Goal: Information Seeking & Learning: Find specific fact

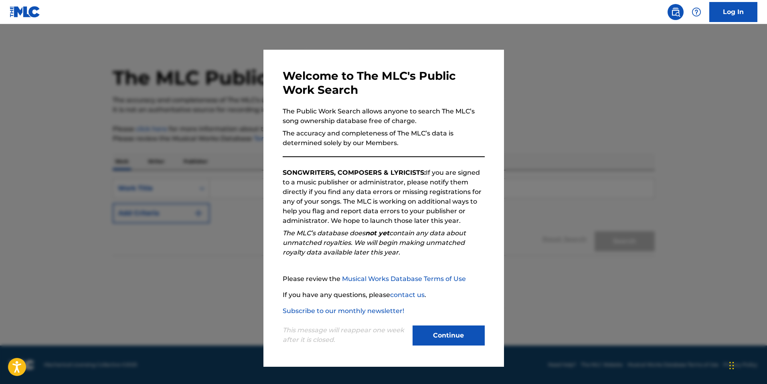
click at [446, 333] on button "Continue" at bounding box center [448, 335] width 72 height 20
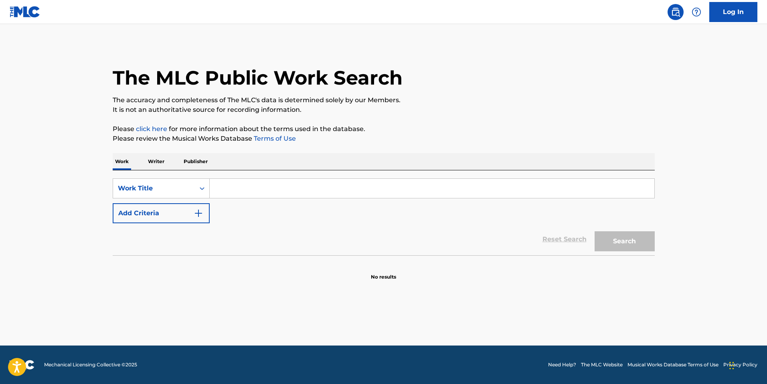
click at [245, 193] on input "Search Form" at bounding box center [432, 188] width 445 height 19
type input "killin' it girl"
click at [594, 231] on button "Search" at bounding box center [624, 241] width 60 height 20
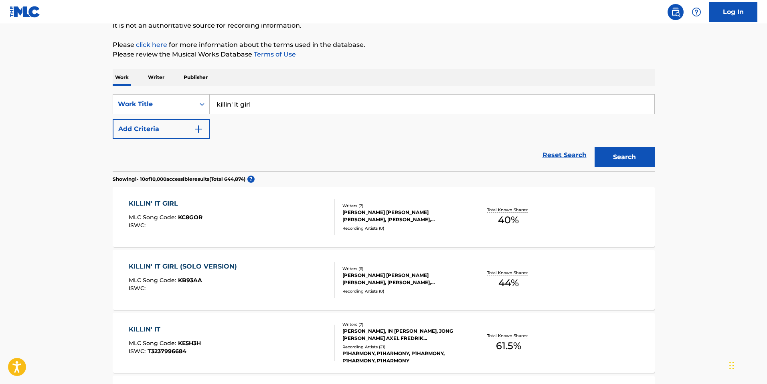
scroll to position [85, 0]
click at [278, 226] on div "KILLIN' IT GIRL MLC Song Code : KC8GOR ISWC :" at bounding box center [232, 216] width 206 height 36
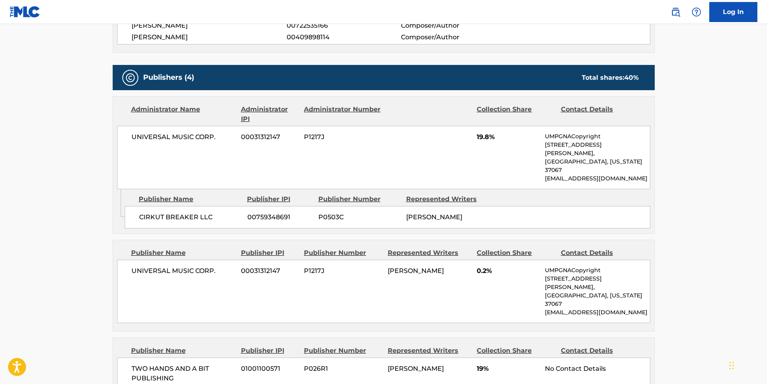
scroll to position [368, 0]
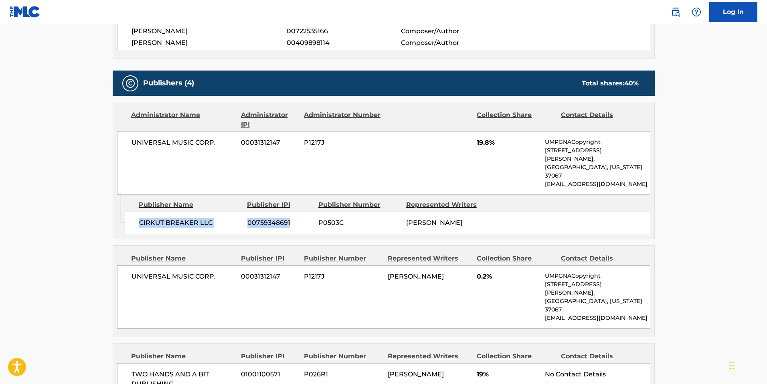
drag, startPoint x: 139, startPoint y: 205, endPoint x: 293, endPoint y: 202, distance: 153.5
click at [293, 212] on div "CIRKUT BREAKER LLC 00759348691 P0503C [PERSON_NAME]" at bounding box center [387, 223] width 525 height 22
copy div "CIRKUT BREAKER LLC 00759348691"
drag, startPoint x: 132, startPoint y: 142, endPoint x: 285, endPoint y: 141, distance: 152.7
click at [285, 141] on div "UNIVERSAL MUSIC CORP. 00031312147 P1217J 19.8% UMPGNACopyright [STREET_ADDRESS]…" at bounding box center [383, 162] width 533 height 63
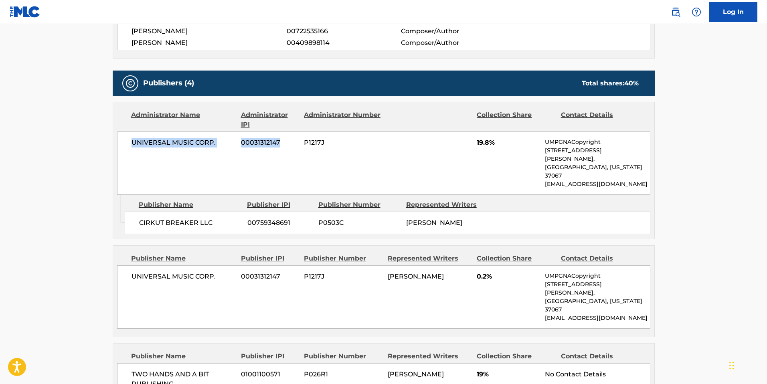
copy div "UNIVERSAL MUSIC CORP. 00031312147"
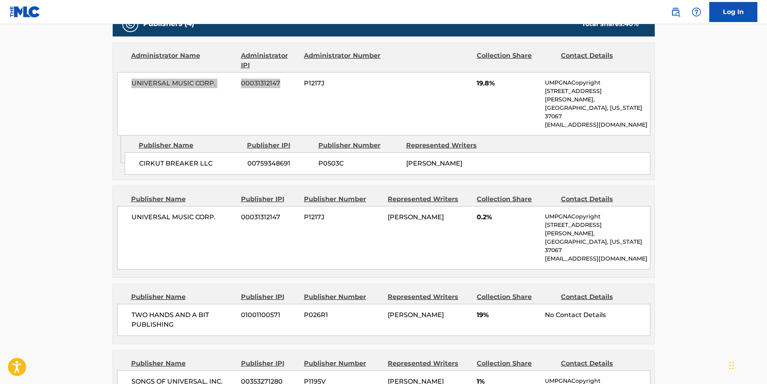
scroll to position [438, 0]
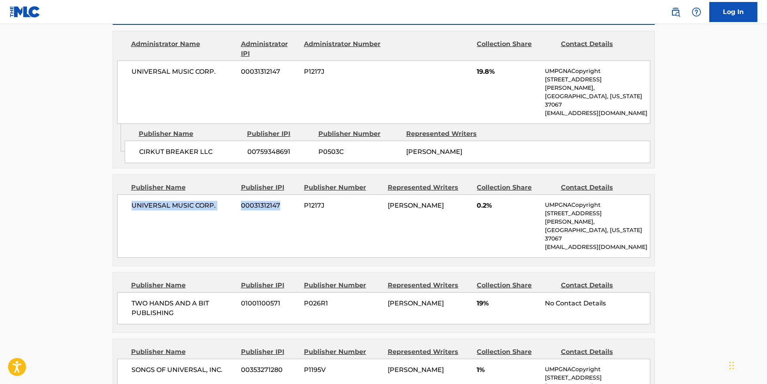
drag, startPoint x: 130, startPoint y: 196, endPoint x: 282, endPoint y: 192, distance: 152.4
click at [282, 194] on div "UNIVERSAL MUSIC CORP. 00031312147 P1217J [PERSON_NAME] 0.2% UMPGNACopyright [ST…" at bounding box center [383, 225] width 533 height 63
copy div "UNIVERSAL MUSIC CORP. 00031312147"
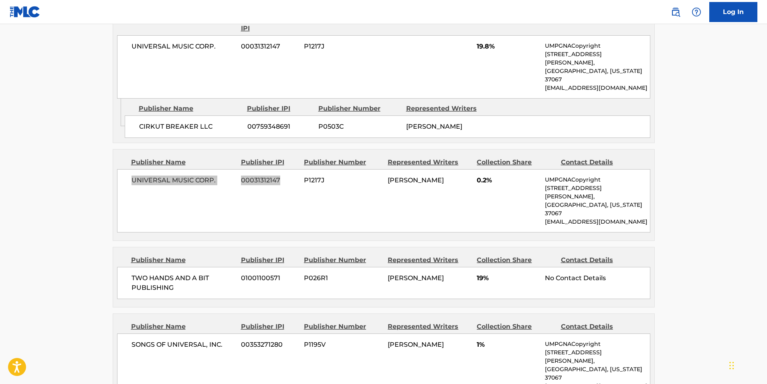
scroll to position [465, 0]
click at [132, 273] on span "TWO HANDS AND A BIT PUBLISHING" at bounding box center [183, 282] width 104 height 19
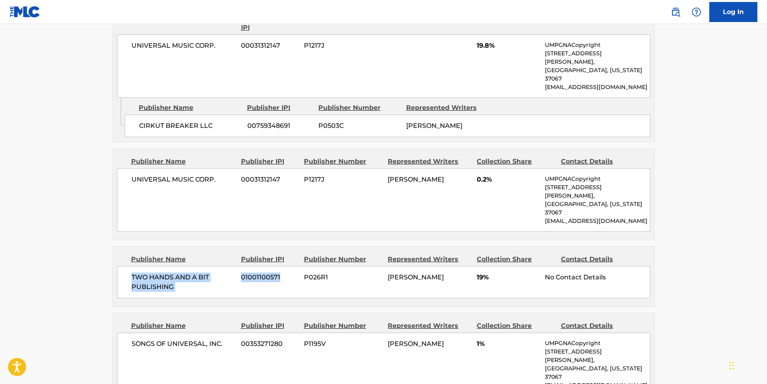
drag, startPoint x: 128, startPoint y: 251, endPoint x: 283, endPoint y: 255, distance: 155.2
click at [283, 266] on div "TWO HANDS AND A BIT PUBLISHING 01001100571 P026R1 [PERSON_NAME] 19% No Contact …" at bounding box center [383, 282] width 533 height 32
copy div "TWO HANDS AND A BIT PUBLISHING 01001100571"
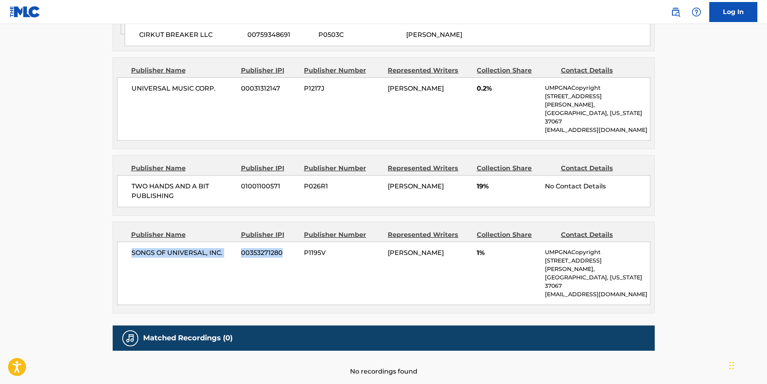
drag, startPoint x: 129, startPoint y: 225, endPoint x: 284, endPoint y: 225, distance: 154.7
click at [284, 242] on div "SONGS OF UNIVERSAL, INC. 00353271280 P1195V [PERSON_NAME] 1% UMPGNACopyright [S…" at bounding box center [383, 273] width 533 height 63
copy div "SONGS OF UNIVERSAL, INC. 00353271280"
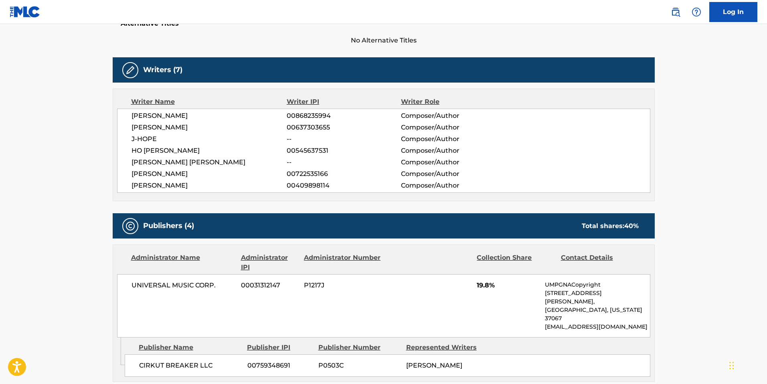
scroll to position [224, 0]
click at [155, 159] on span "[PERSON_NAME] [PERSON_NAME]" at bounding box center [209, 163] width 156 height 10
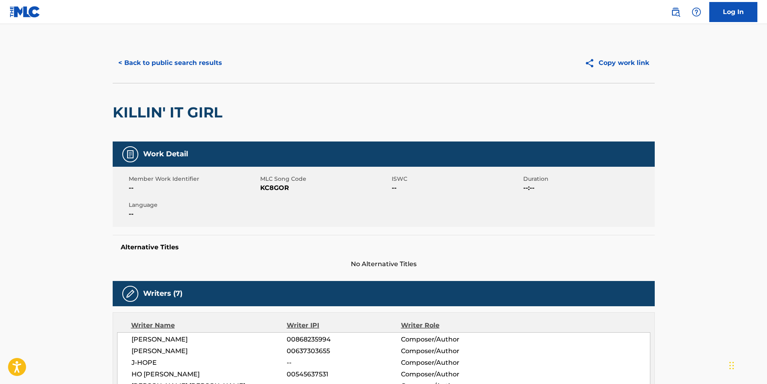
scroll to position [0, 0]
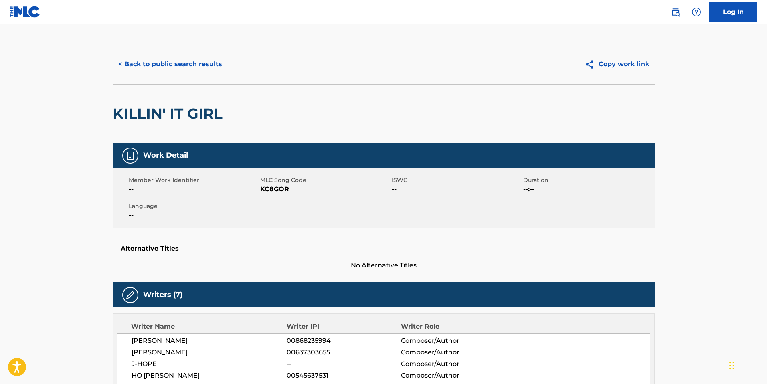
click at [123, 67] on button "< Back to public search results" at bounding box center [170, 64] width 115 height 20
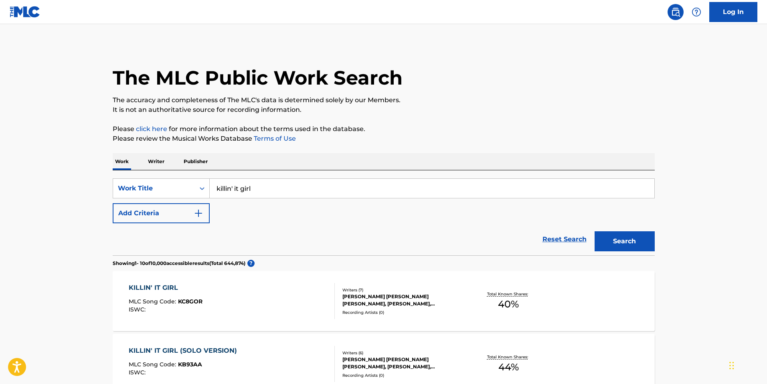
scroll to position [85, 0]
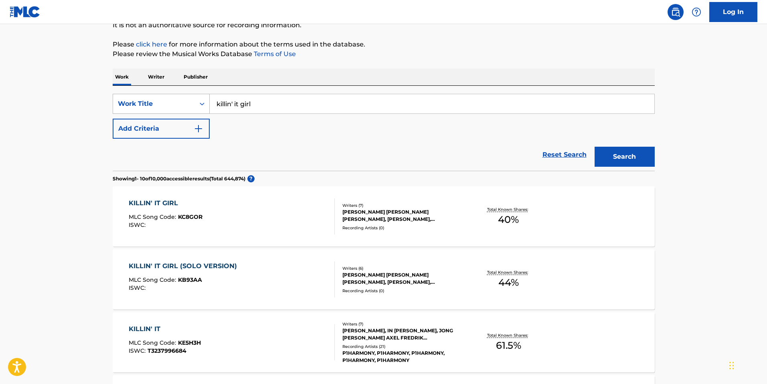
click at [175, 105] on div "Work Title" at bounding box center [154, 104] width 72 height 10
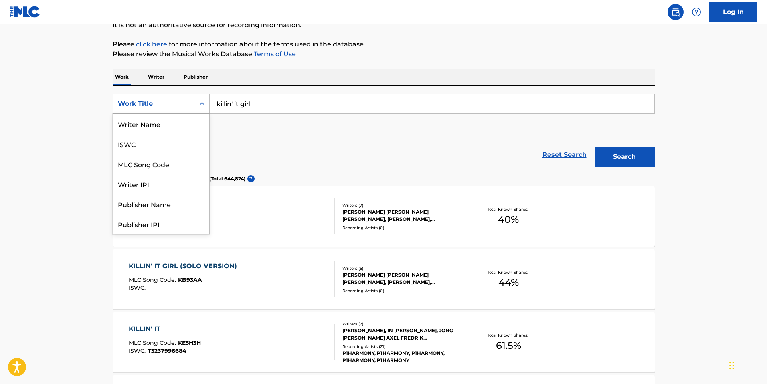
scroll to position [40, 0]
click at [177, 150] on div "Writer IPI" at bounding box center [161, 144] width 96 height 20
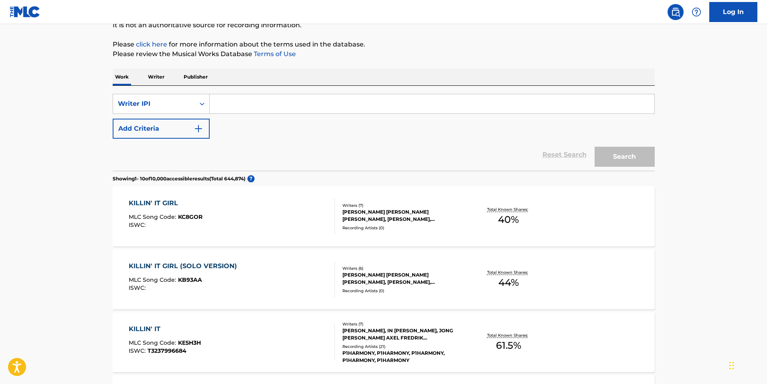
click at [233, 101] on input "Search Form" at bounding box center [432, 103] width 445 height 19
click at [158, 79] on p "Writer" at bounding box center [155, 77] width 21 height 17
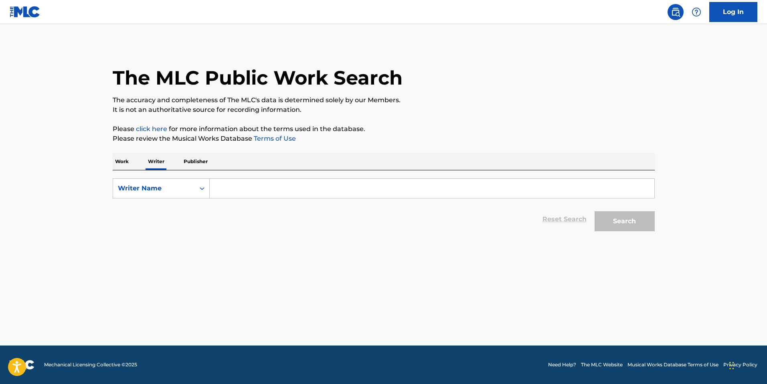
click at [261, 184] on input "Search Form" at bounding box center [432, 188] width 445 height 19
type input "glorilla"
click at [620, 279] on main "The MLC Public Work Search The accuracy and completeness of The MLC's data is d…" at bounding box center [383, 184] width 767 height 321
click at [623, 222] on button "Search" at bounding box center [624, 221] width 60 height 20
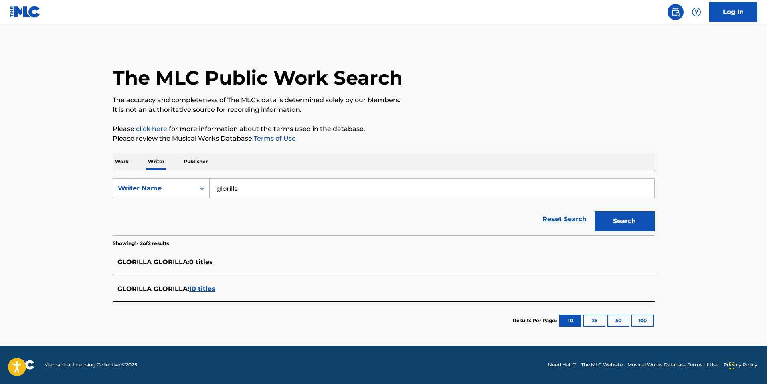
click at [208, 290] on span "10 titles" at bounding box center [202, 289] width 26 height 8
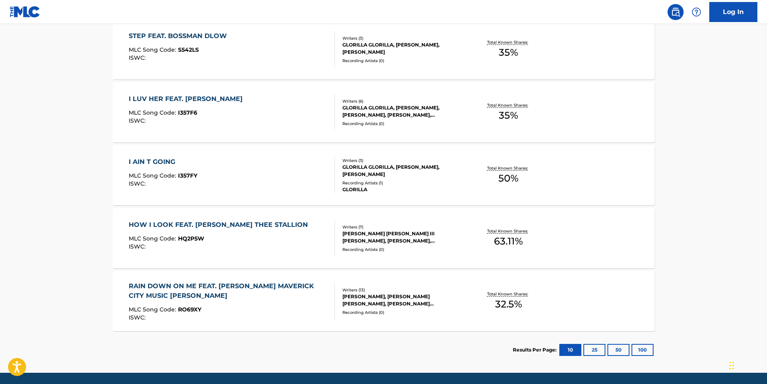
scroll to position [571, 0]
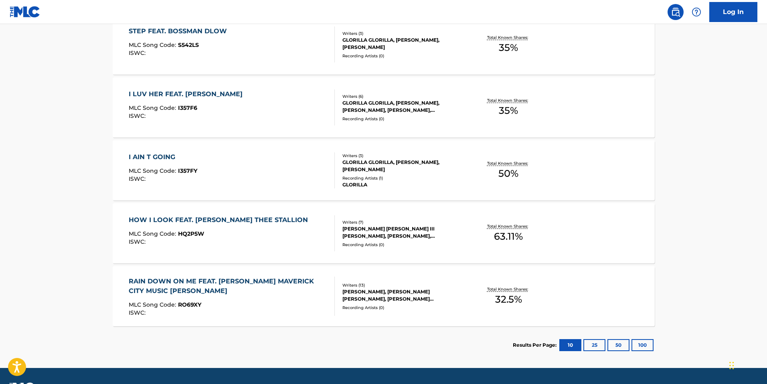
click at [302, 237] on div "HOW I LOOK FEAT. [PERSON_NAME] THEE STALLION MLC Song Code : HQ2P5W ISWC :" at bounding box center [232, 233] width 206 height 36
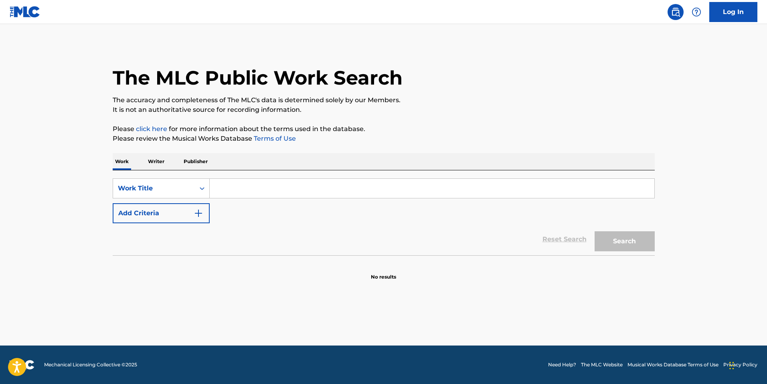
click at [251, 186] on input "Search Form" at bounding box center [432, 188] width 445 height 19
click at [594, 231] on button "Search" at bounding box center [624, 241] width 60 height 20
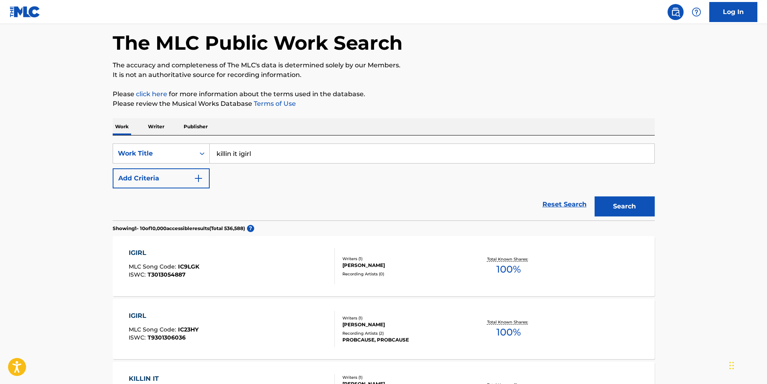
scroll to position [36, 0]
click at [241, 153] on input "killin it igirl" at bounding box center [432, 152] width 445 height 19
type input "killin it girl"
click at [594, 196] on button "Search" at bounding box center [624, 206] width 60 height 20
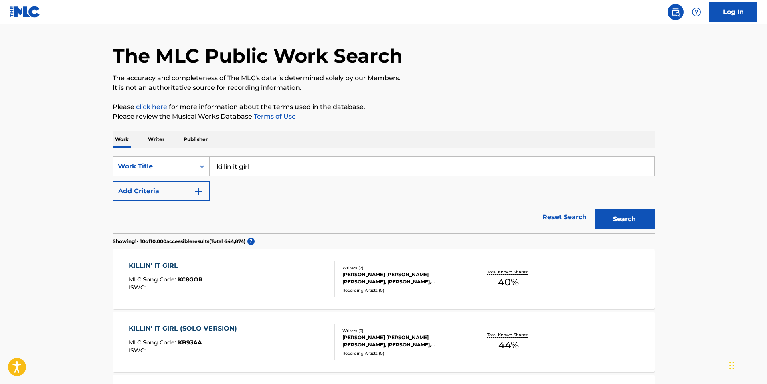
scroll to position [22, 0]
click at [299, 279] on div "KILLIN' IT GIRL MLC Song Code : KC8GOR ISWC :" at bounding box center [232, 279] width 206 height 36
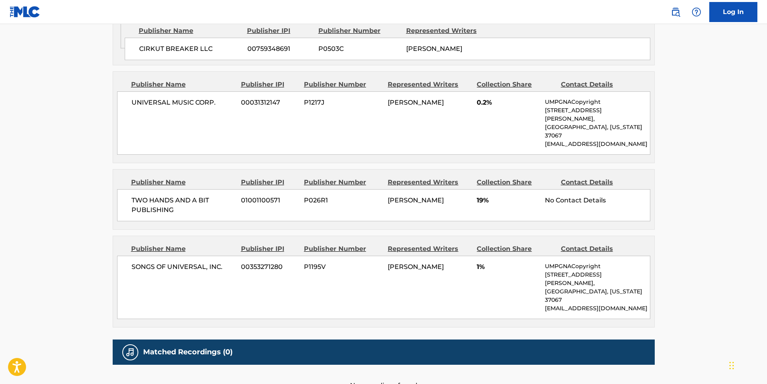
scroll to position [556, 0]
